Goal: Task Accomplishment & Management: Use online tool/utility

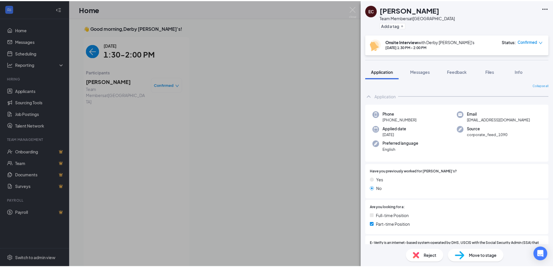
scroll to position [2, 0]
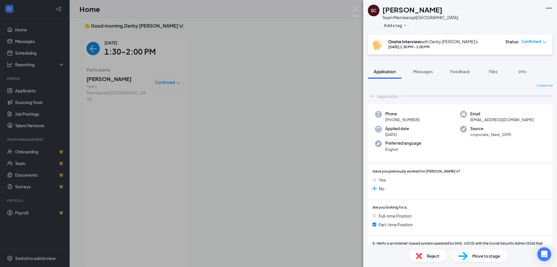
click at [265, 143] on div "EC [PERSON_NAME] Team Members at [GEOGRAPHIC_DATA] Add a tag Onsite Interview w…" at bounding box center [278, 133] width 557 height 267
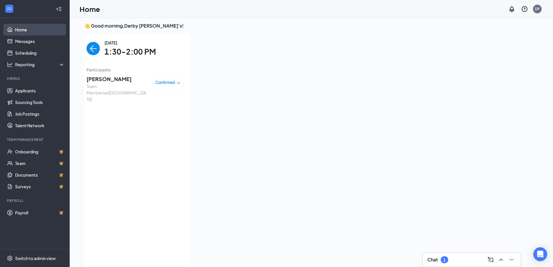
click at [46, 30] on link "Home" at bounding box center [40, 30] width 50 height 12
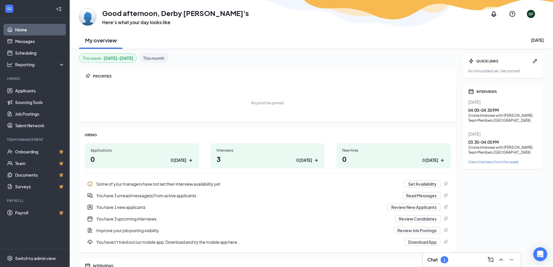
click at [281, 154] on h1 "3 0 [DATE]" at bounding box center [268, 159] width 103 height 10
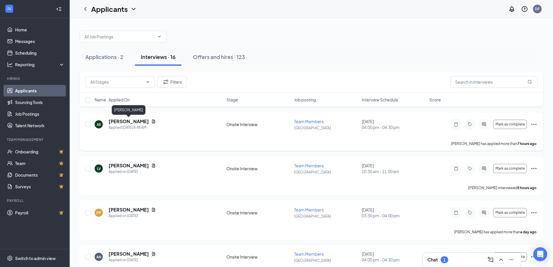
click at [136, 121] on h5 "Adelaide Erxleben" at bounding box center [129, 121] width 40 height 6
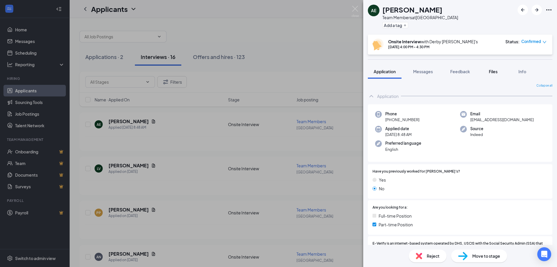
click at [491, 71] on span "Files" at bounding box center [493, 71] width 9 height 5
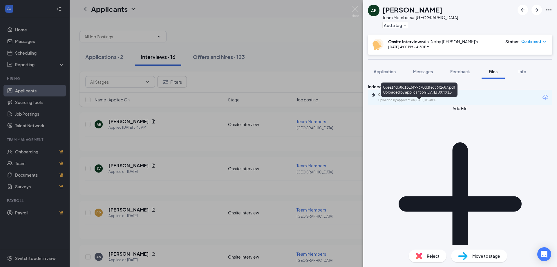
click at [432, 97] on div "06ee14db8d1b16f99370ddfecc6f2687.pdf" at bounding box center [419, 94] width 81 height 5
